Goal: Task Accomplishment & Management: Complete application form

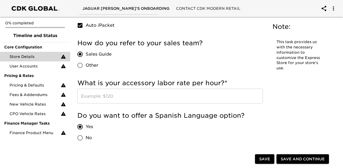
scroll to position [1041, 0]
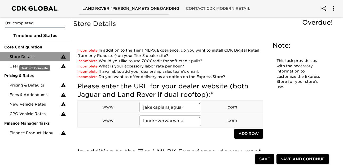
click at [43, 57] on span "Store Details" at bounding box center [35, 56] width 51 height 5
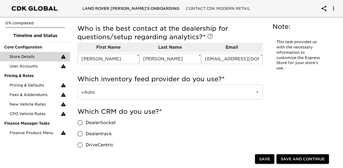
scroll to position [376, 0]
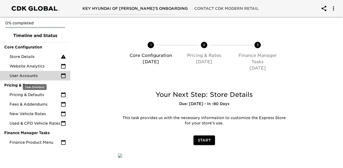
click at [43, 77] on span "User Accounts" at bounding box center [35, 75] width 51 height 5
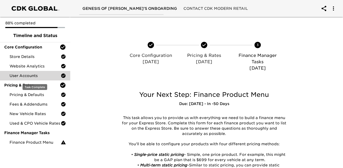
click at [47, 78] on span "User Accounts" at bounding box center [35, 75] width 51 height 5
click at [50, 78] on span "User Accounts" at bounding box center [35, 75] width 51 height 5
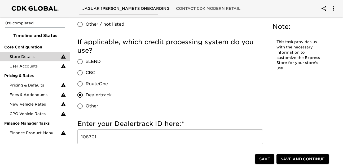
scroll to position [737, 0]
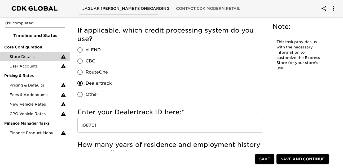
click at [144, 125] on input "108701" at bounding box center [169, 125] width 185 height 15
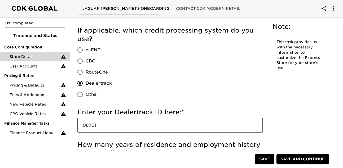
click at [144, 125] on input "108701" at bounding box center [169, 125] width 185 height 15
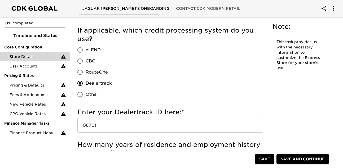
click at [112, 79] on div "eLEND CBC RouteOne Dealertrack Other" at bounding box center [96, 72] width 39 height 56
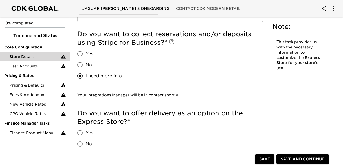
scroll to position [1192, 0]
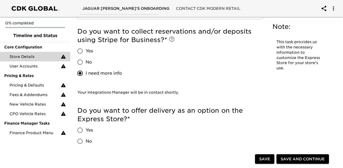
click at [302, 161] on span "Save and Continue" at bounding box center [302, 159] width 44 height 7
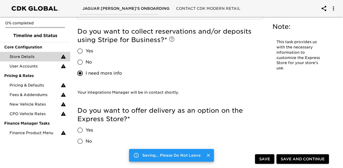
scroll to position [0, 0]
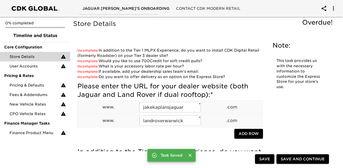
click at [267, 160] on span "Save" at bounding box center [264, 159] width 11 height 7
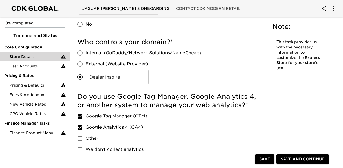
scroll to position [167, 0]
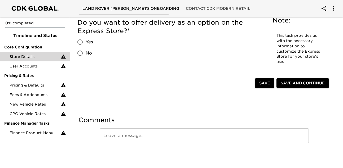
scroll to position [1313, 0]
